Goal: Task Accomplishment & Management: Use online tool/utility

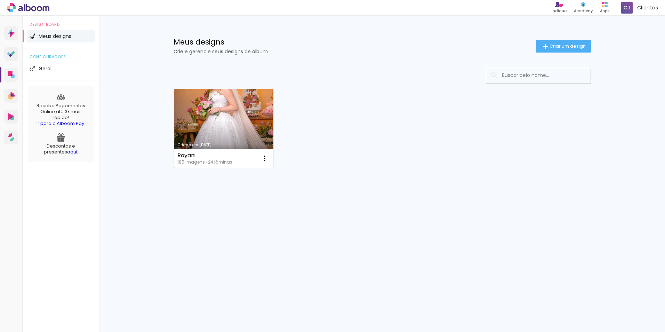
click at [235, 112] on link "Criado em [DATE]" at bounding box center [224, 128] width 100 height 79
